Goal: Check status: Check status

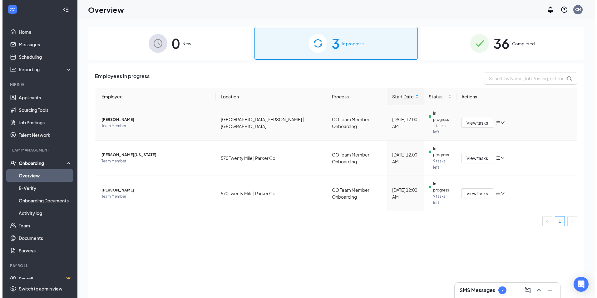
scroll to position [0, 0]
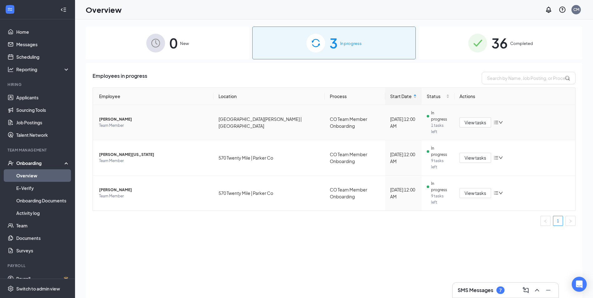
click at [502, 121] on icon "down" at bounding box center [501, 122] width 4 height 2
click at [118, 122] on span "Team Member" at bounding box center [153, 125] width 109 height 6
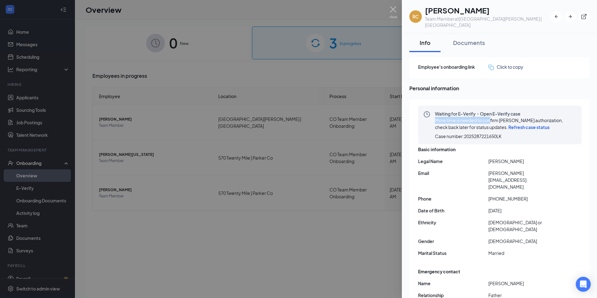
drag, startPoint x: 436, startPoint y: 117, endPoint x: 492, endPoint y: 114, distance: 56.0
click at [492, 117] on span "More time is needed to confirm [PERSON_NAME] authorization, check back later fo…" at bounding box center [499, 123] width 128 height 12
click at [429, 121] on div "Waiting for E-Verify・Open E-Verify case More time is needed to confirm [PERSON_…" at bounding box center [500, 125] width 164 height 39
drag, startPoint x: 434, startPoint y: 112, endPoint x: 512, endPoint y: 134, distance: 80.3
click at [512, 134] on div "Waiting for E-Verify・Open E-Verify case More time is needed to confirm [PERSON_…" at bounding box center [500, 125] width 164 height 39
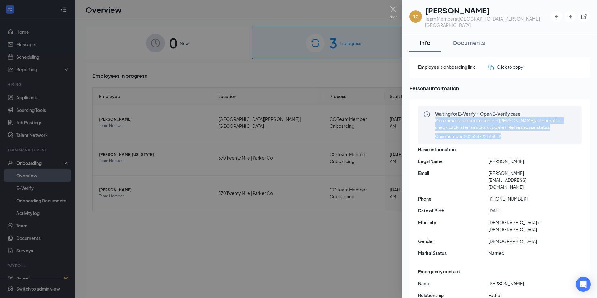
click at [477, 117] on span "More time is needed to confirm [PERSON_NAME] authorization, check back later fo…" at bounding box center [499, 123] width 128 height 12
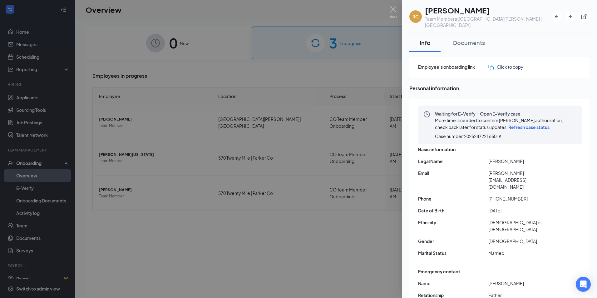
click at [477, 117] on span "More time is needed to confirm [PERSON_NAME] authorization, check back later fo…" at bounding box center [499, 123] width 128 height 12
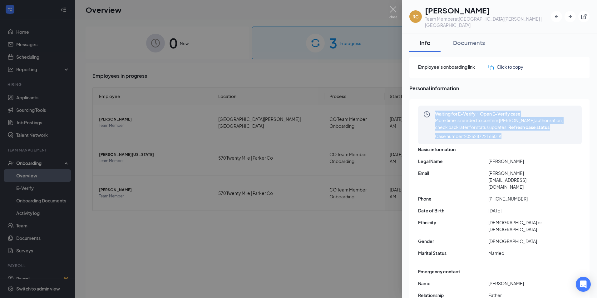
drag, startPoint x: 432, startPoint y: 108, endPoint x: 535, endPoint y: 129, distance: 105.7
click at [535, 129] on div "Waiting for E-Verify・Open E-Verify case More time is needed to confirm [PERSON_…" at bounding box center [500, 125] width 164 height 39
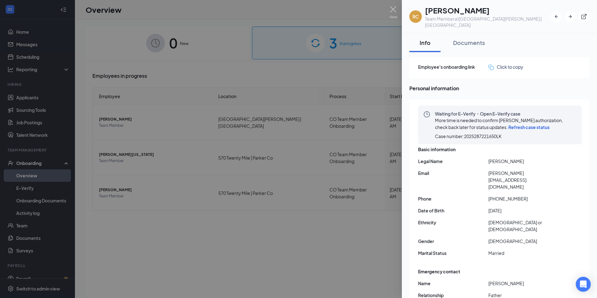
click at [427, 117] on div "Waiting for E-Verify・Open E-Verify case More time is needed to confirm [PERSON_…" at bounding box center [500, 125] width 164 height 39
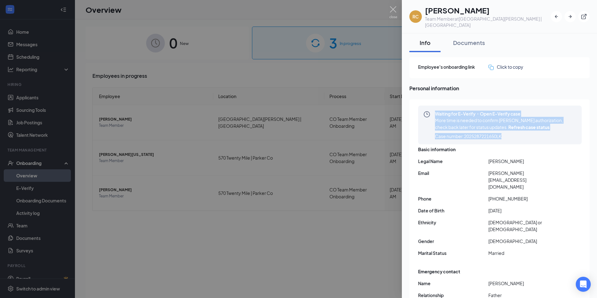
drag, startPoint x: 435, startPoint y: 105, endPoint x: 522, endPoint y: 133, distance: 91.6
click at [522, 133] on div "Waiting for E-Verify・Open E-Verify case More time is needed to confirm [PERSON_…" at bounding box center [500, 125] width 164 height 39
copy div "Waiting for E-Verify・Open E-Verify case More time is needed to confirm [PERSON_…"
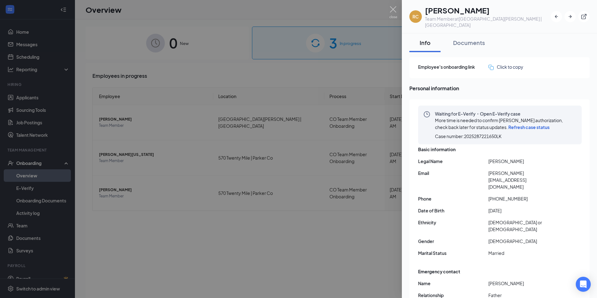
click at [199, 15] on div at bounding box center [298, 149] width 597 height 298
